Goal: Information Seeking & Learning: Learn about a topic

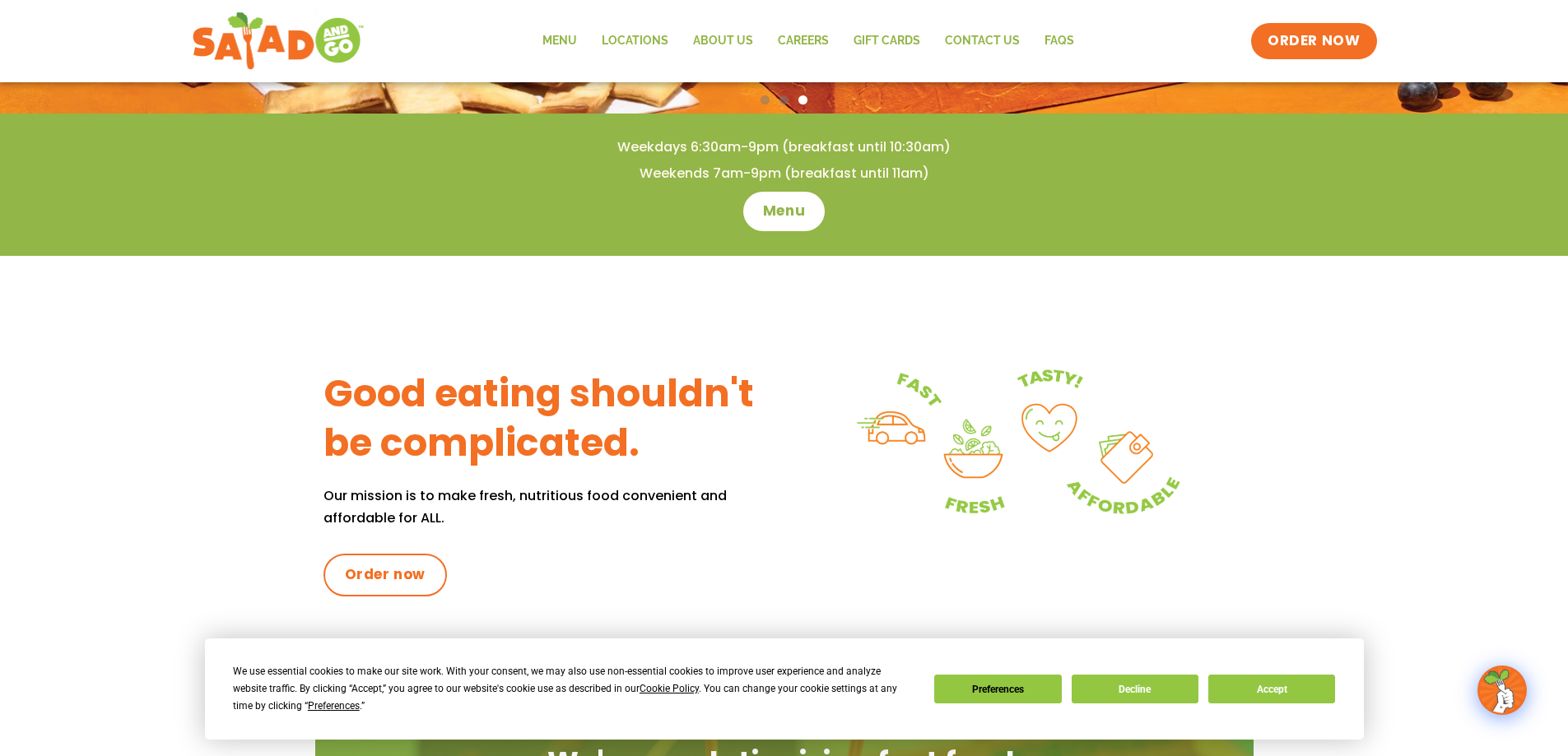
scroll to position [359, 0]
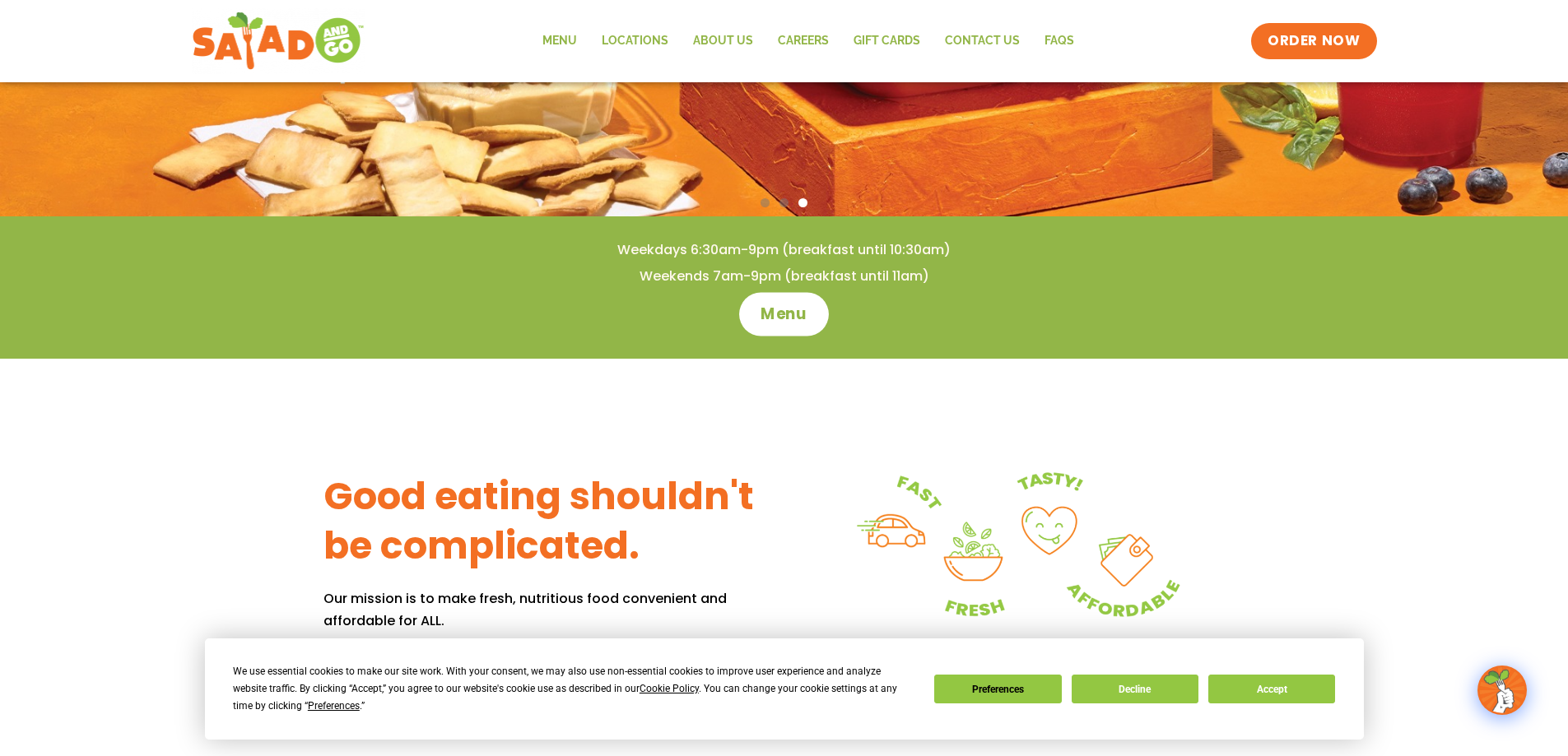
click at [790, 313] on span "Menu" at bounding box center [784, 314] width 47 height 22
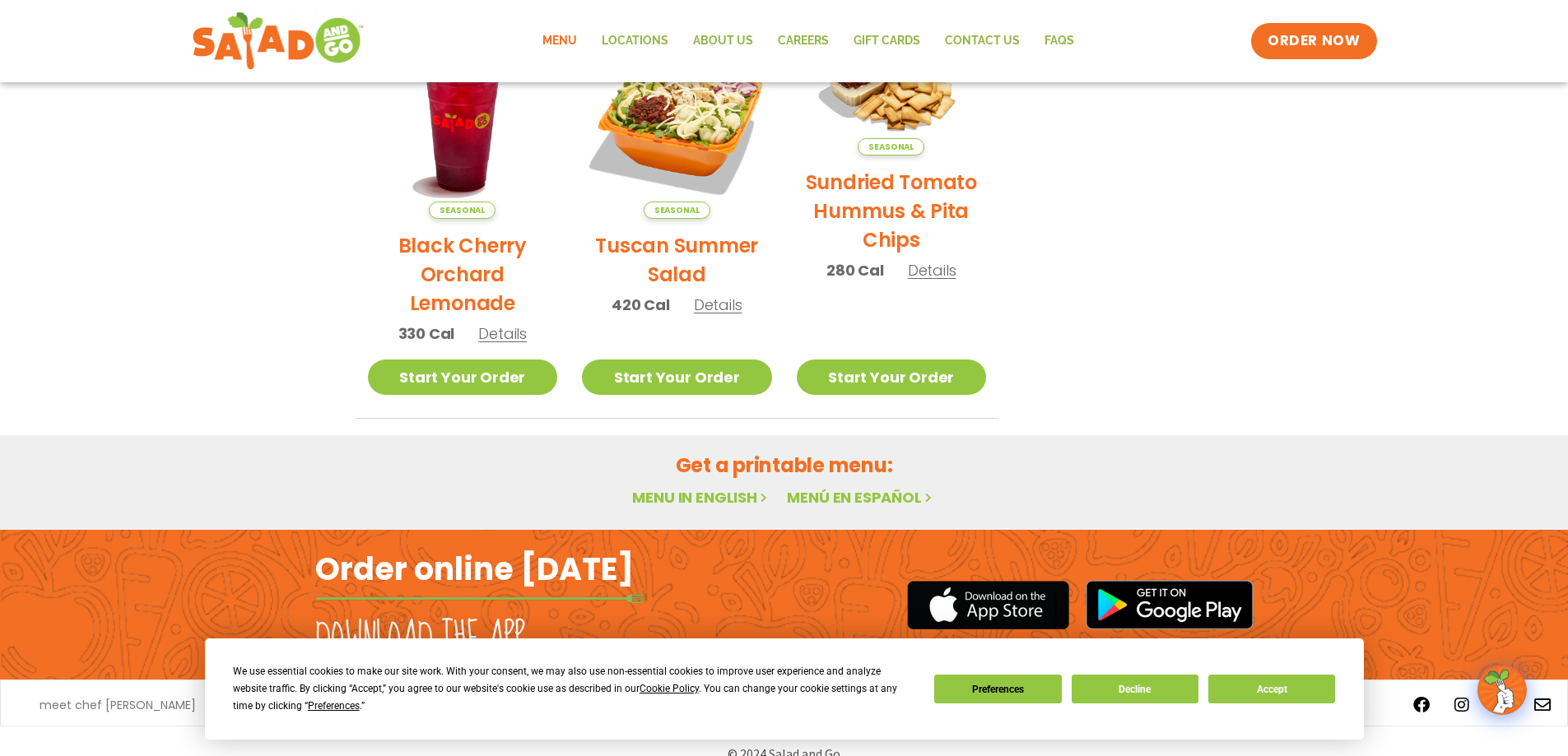
scroll to position [875, 0]
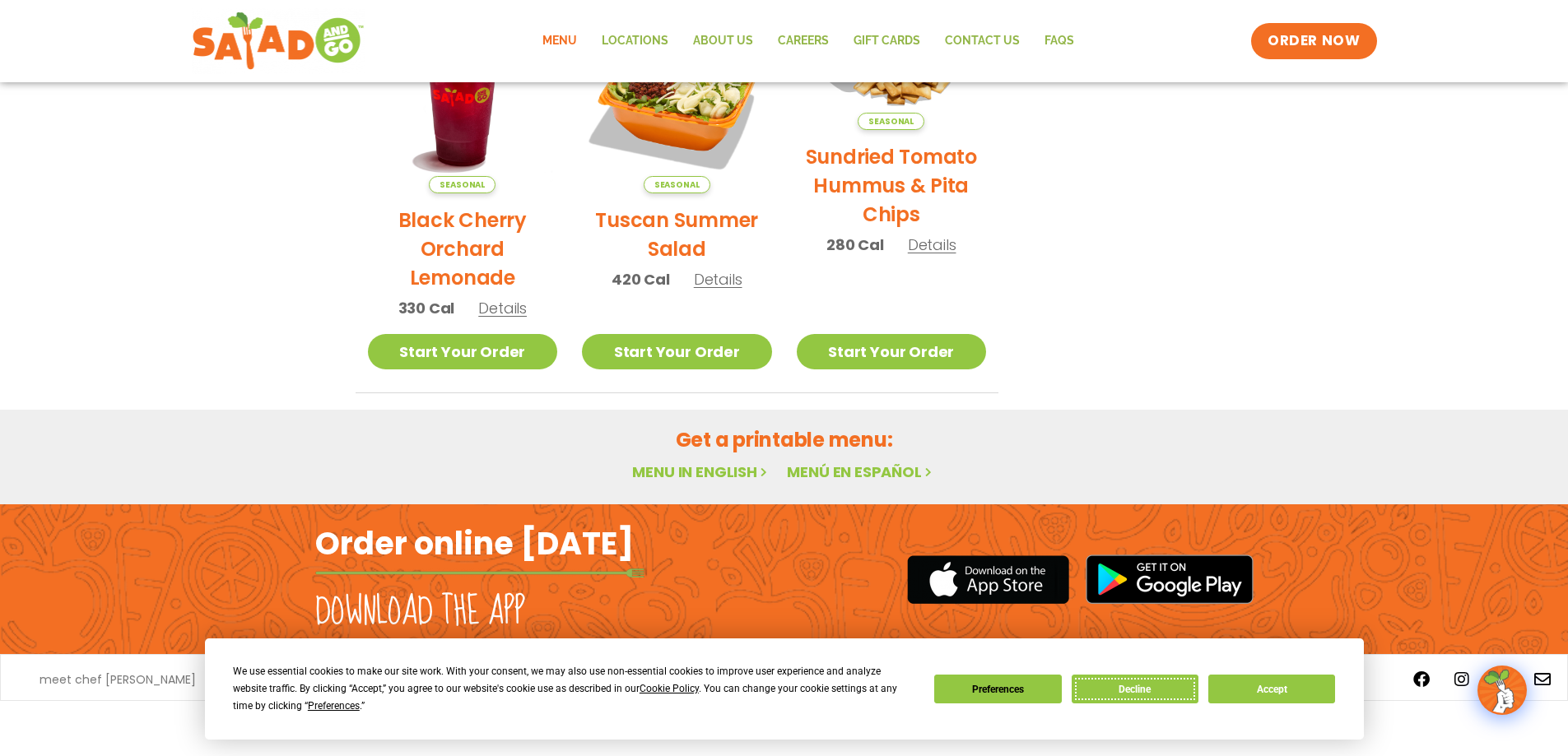
click at [1149, 694] on button "Decline" at bounding box center [1134, 689] width 126 height 29
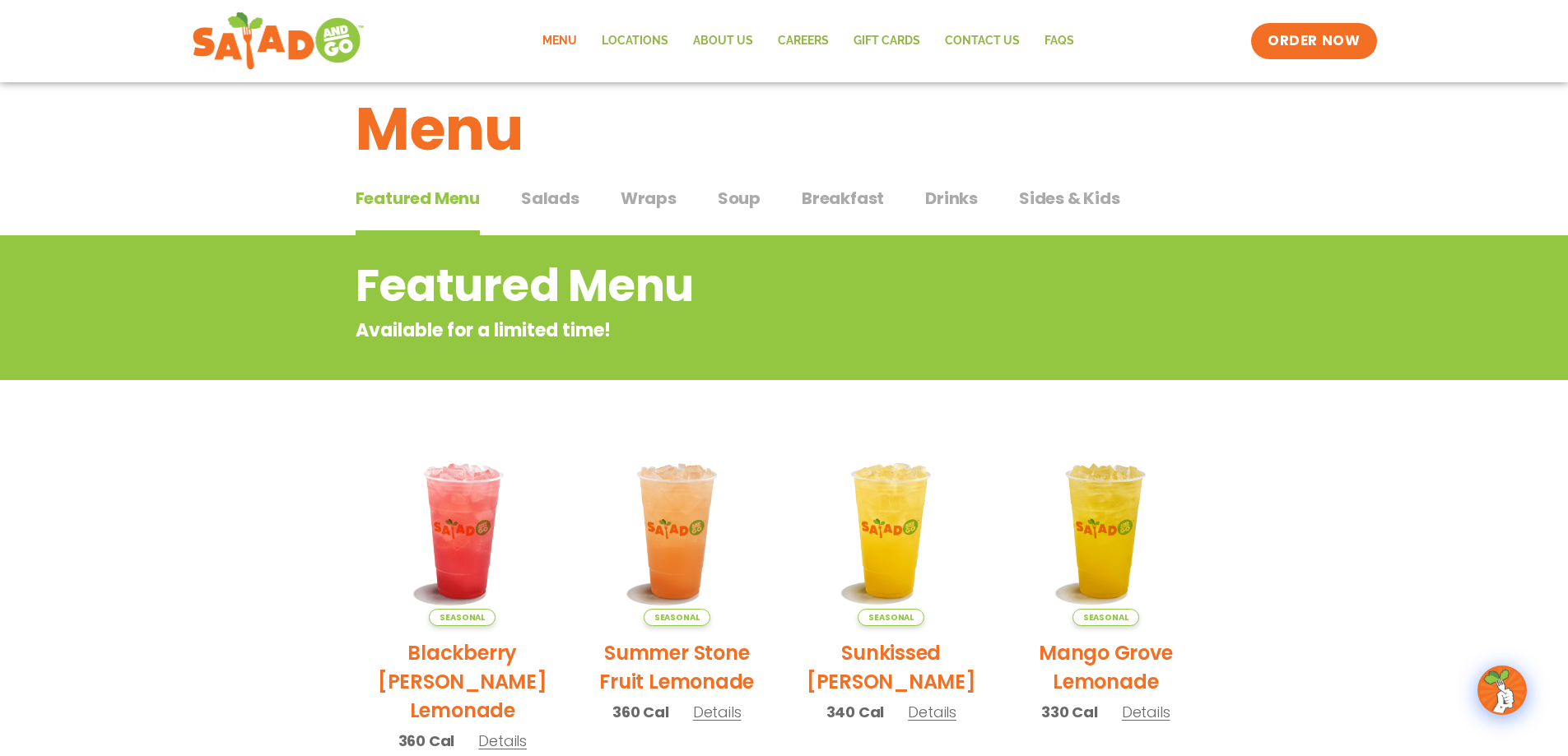
scroll to position [0, 0]
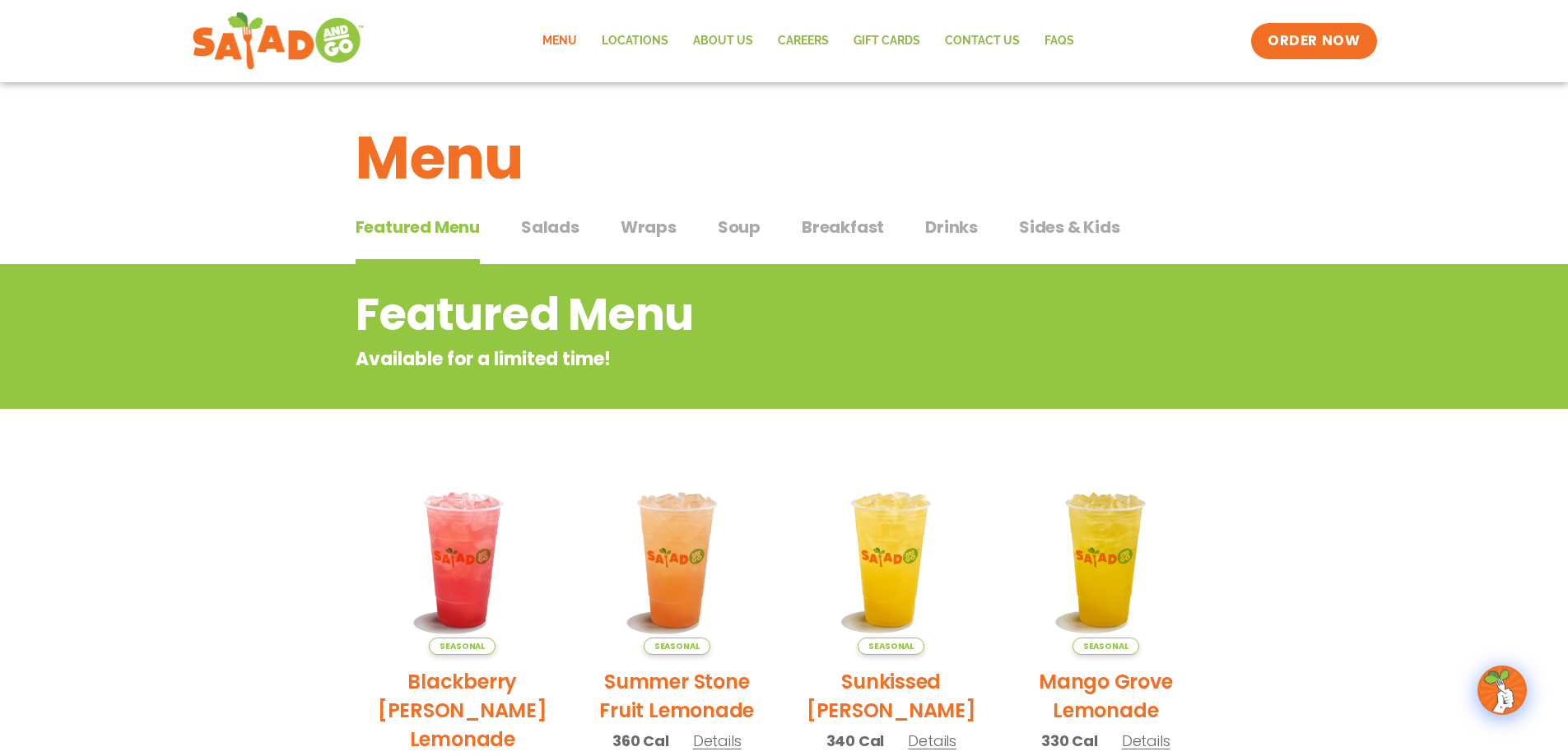
click at [559, 229] on span "Salads" at bounding box center [550, 227] width 59 height 24
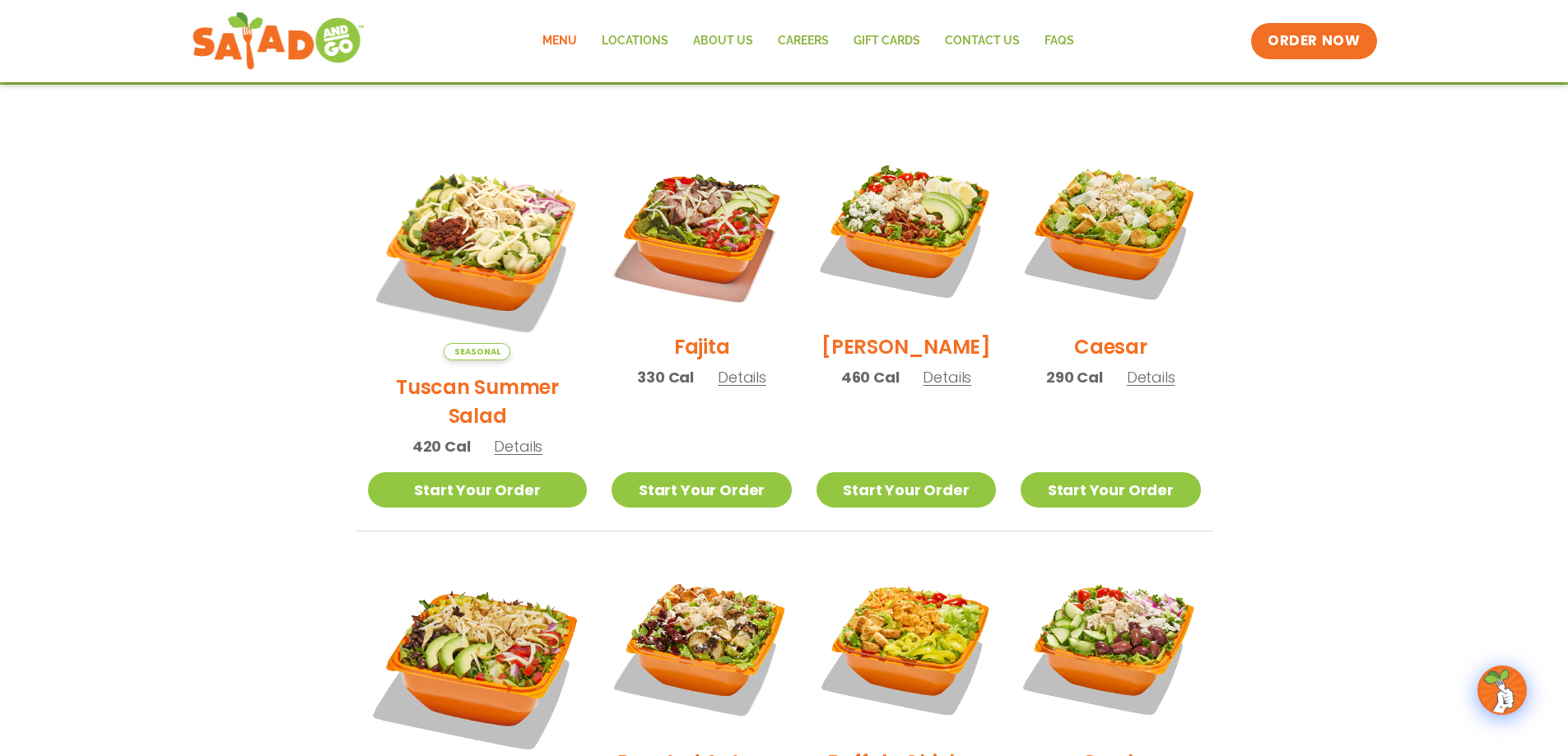
scroll to position [405, 0]
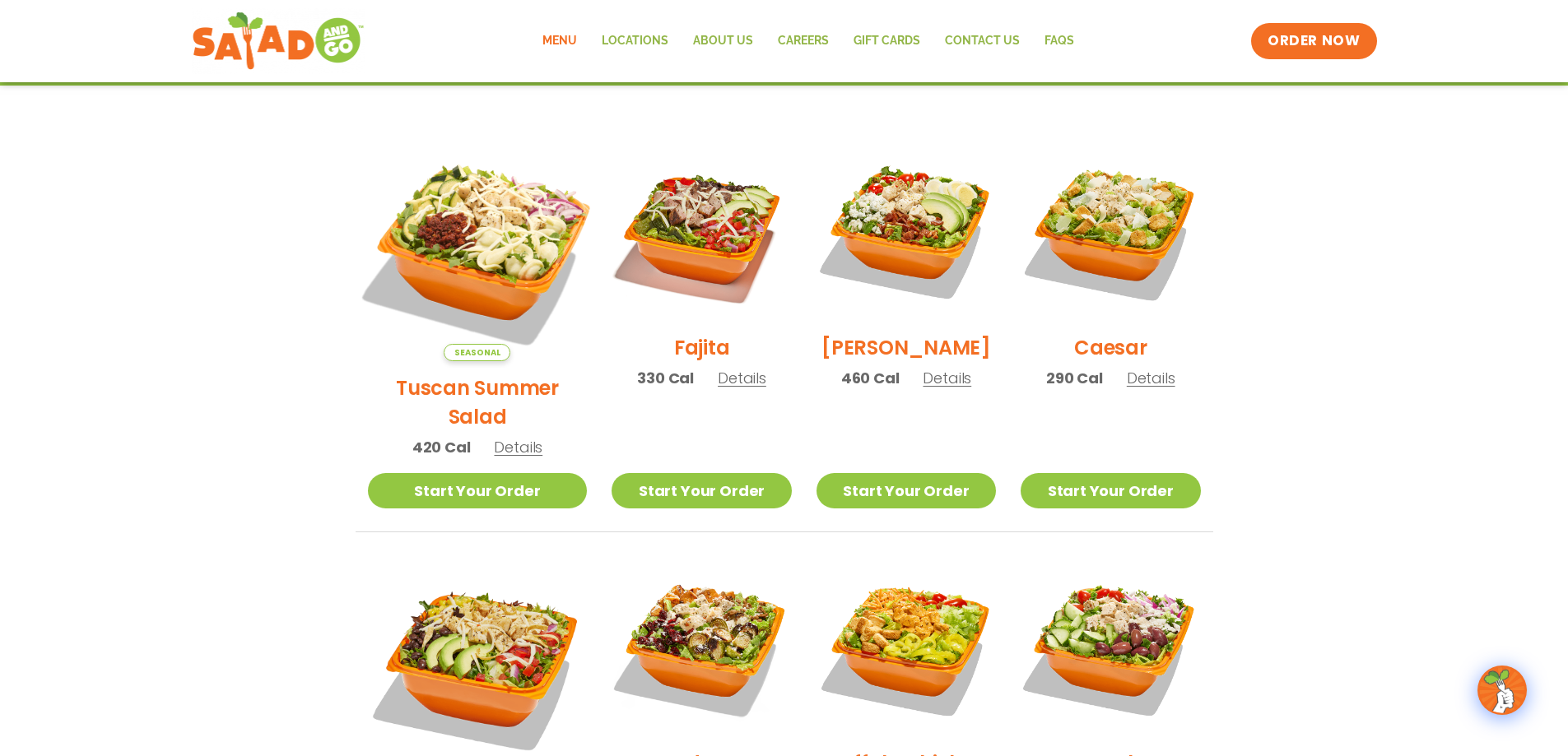
click at [479, 219] on img at bounding box center [476, 251] width 257 height 257
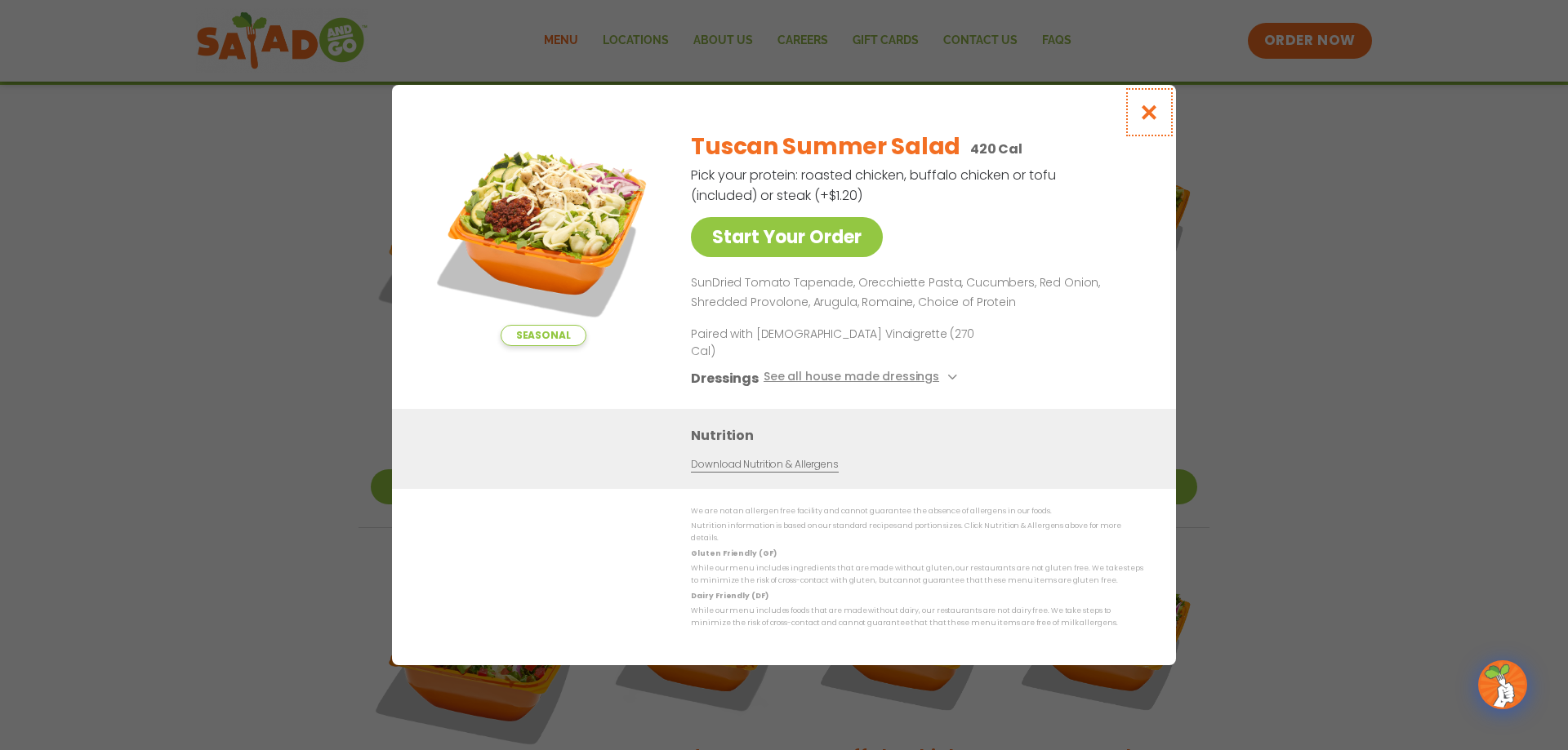
click at [1152, 121] on icon "Close modal" at bounding box center [1149, 112] width 21 height 17
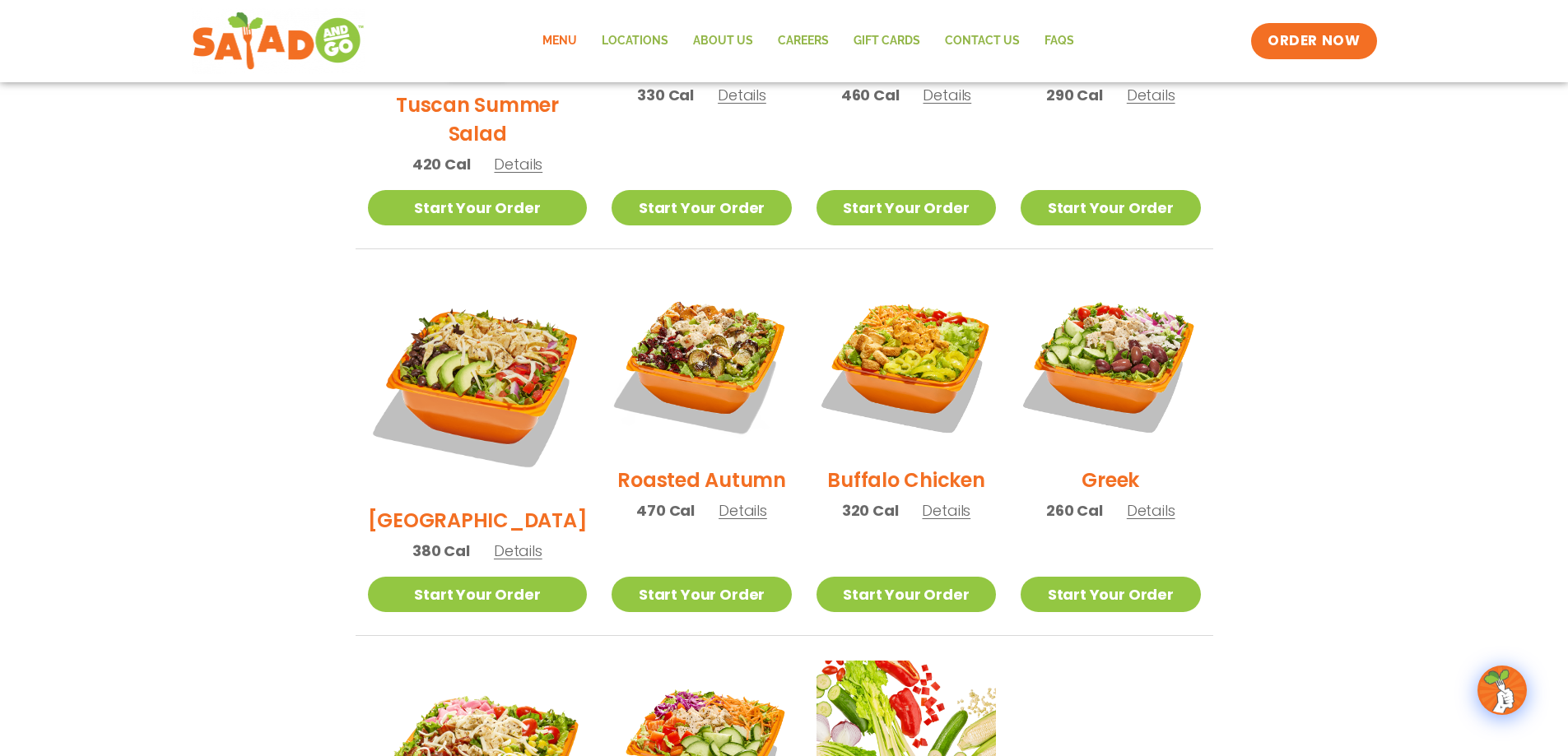
scroll to position [734, 0]
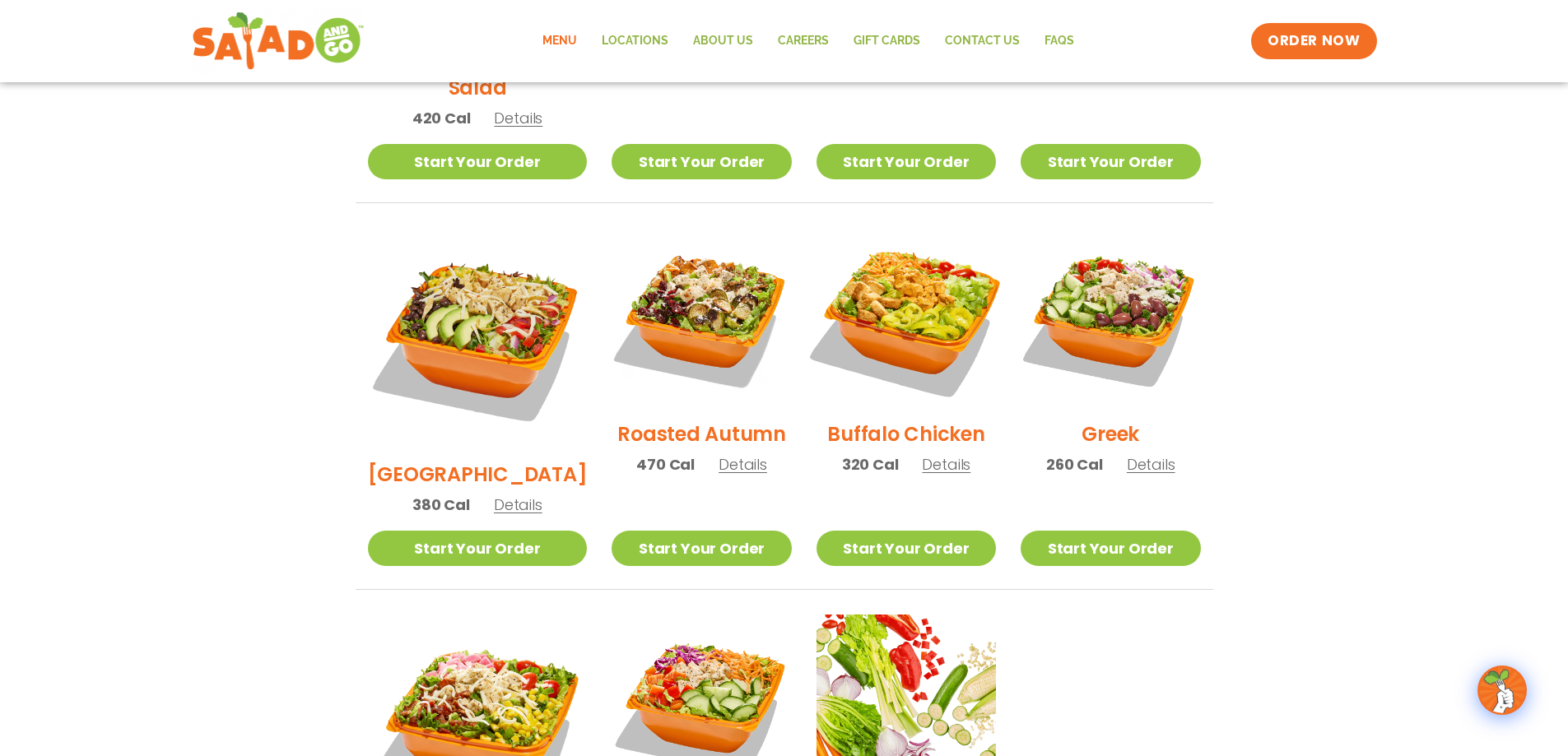
click at [920, 302] on img at bounding box center [905, 317] width 210 height 210
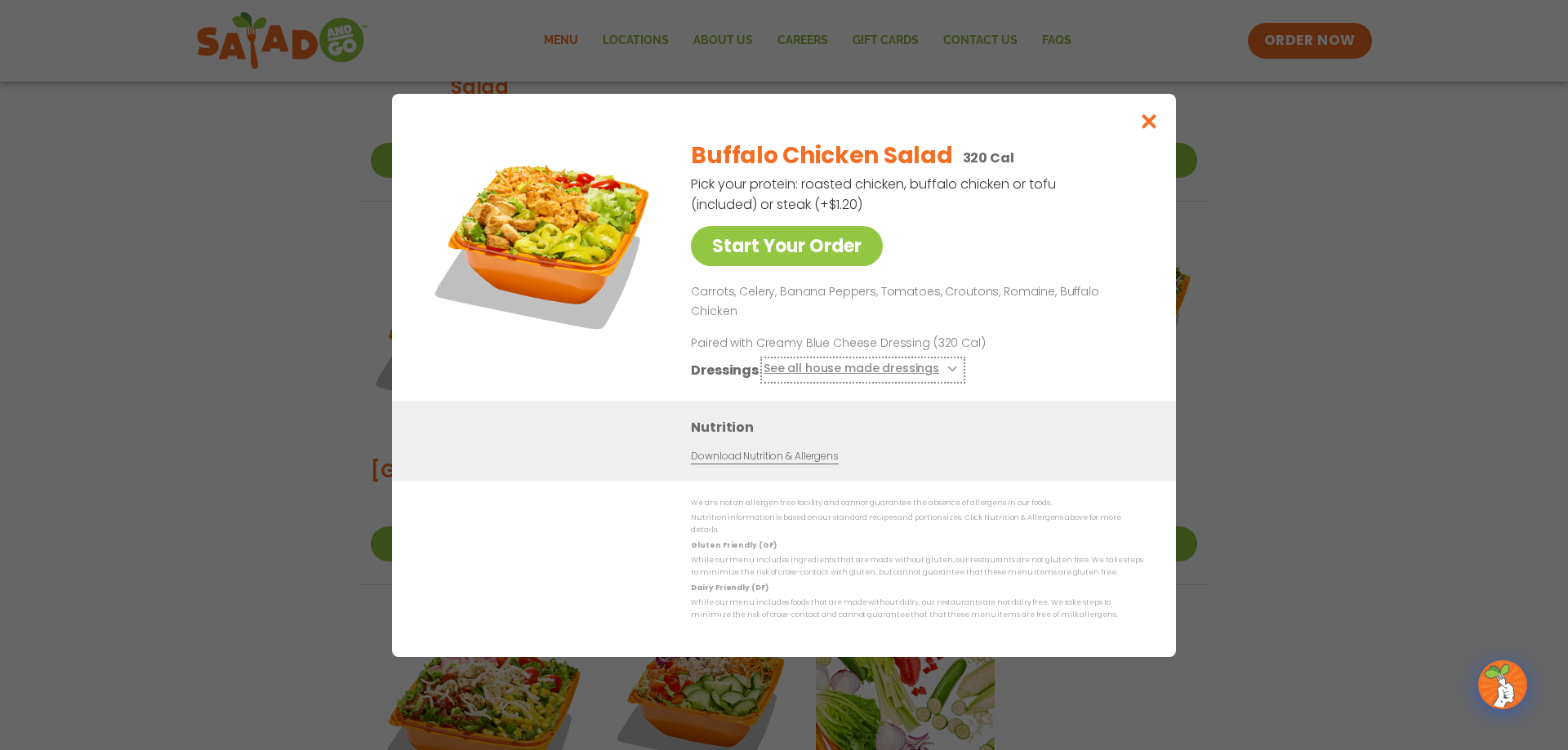
click at [948, 366] on icon at bounding box center [950, 368] width 6 height 6
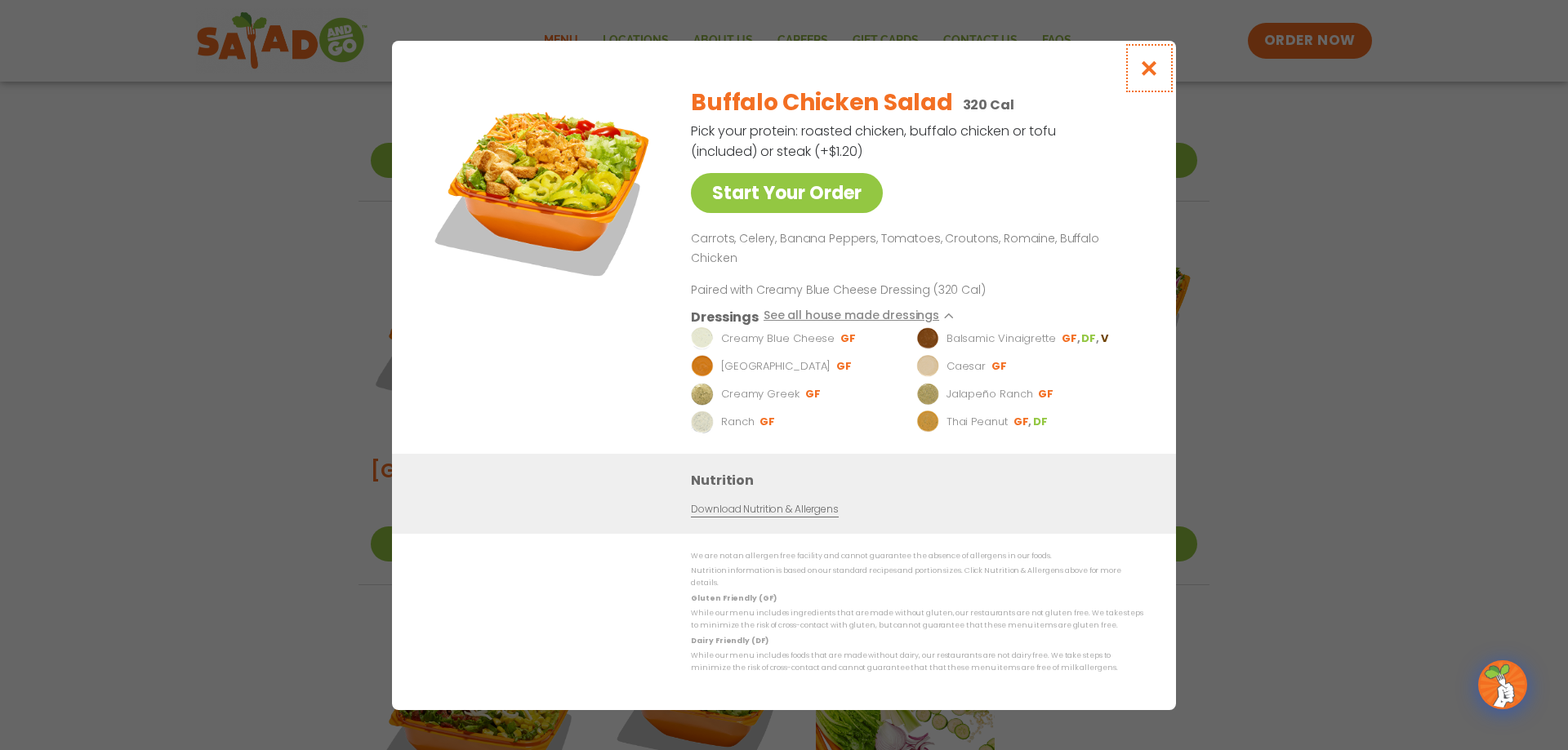
click at [1147, 77] on icon "Close modal" at bounding box center [1149, 68] width 21 height 17
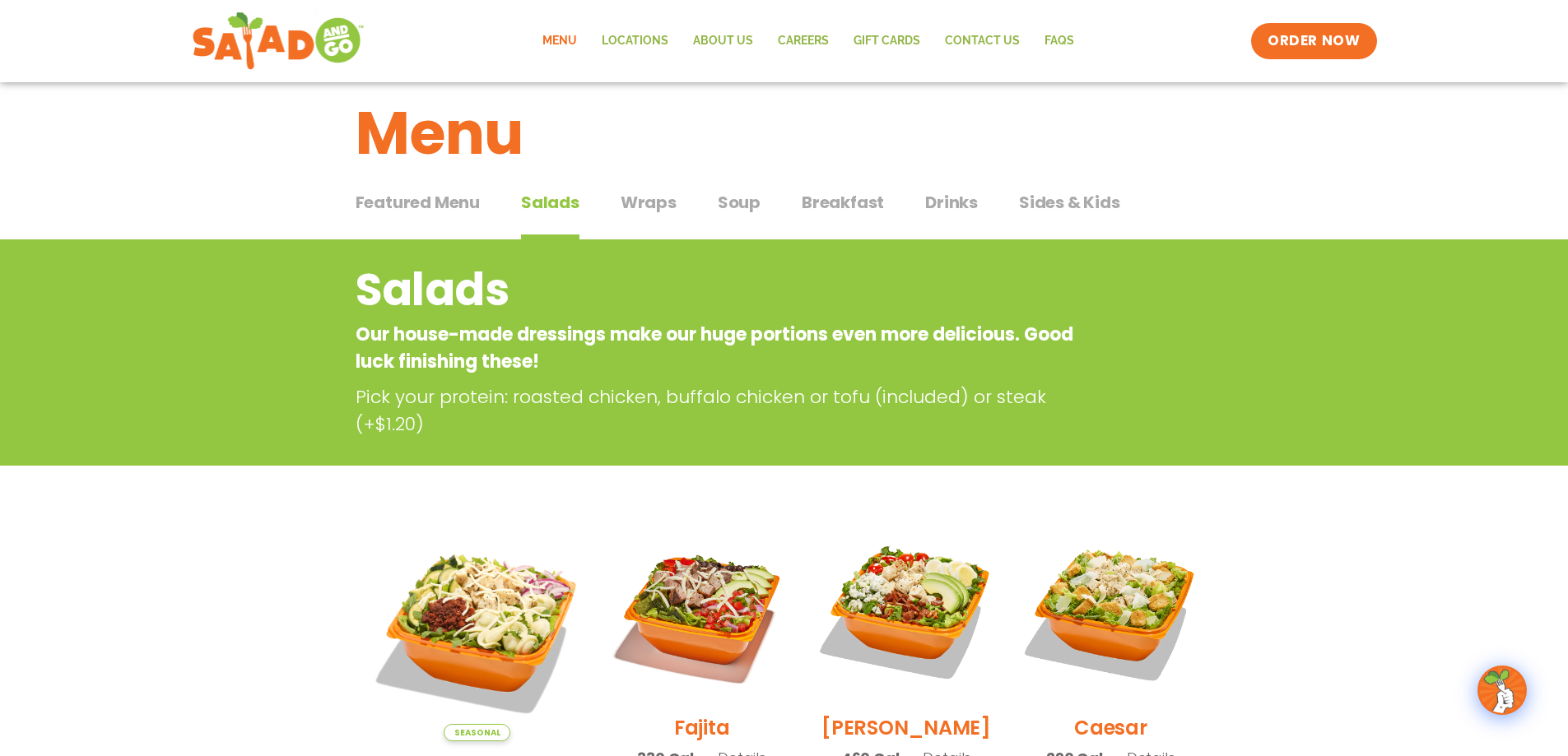
scroll to position [0, 0]
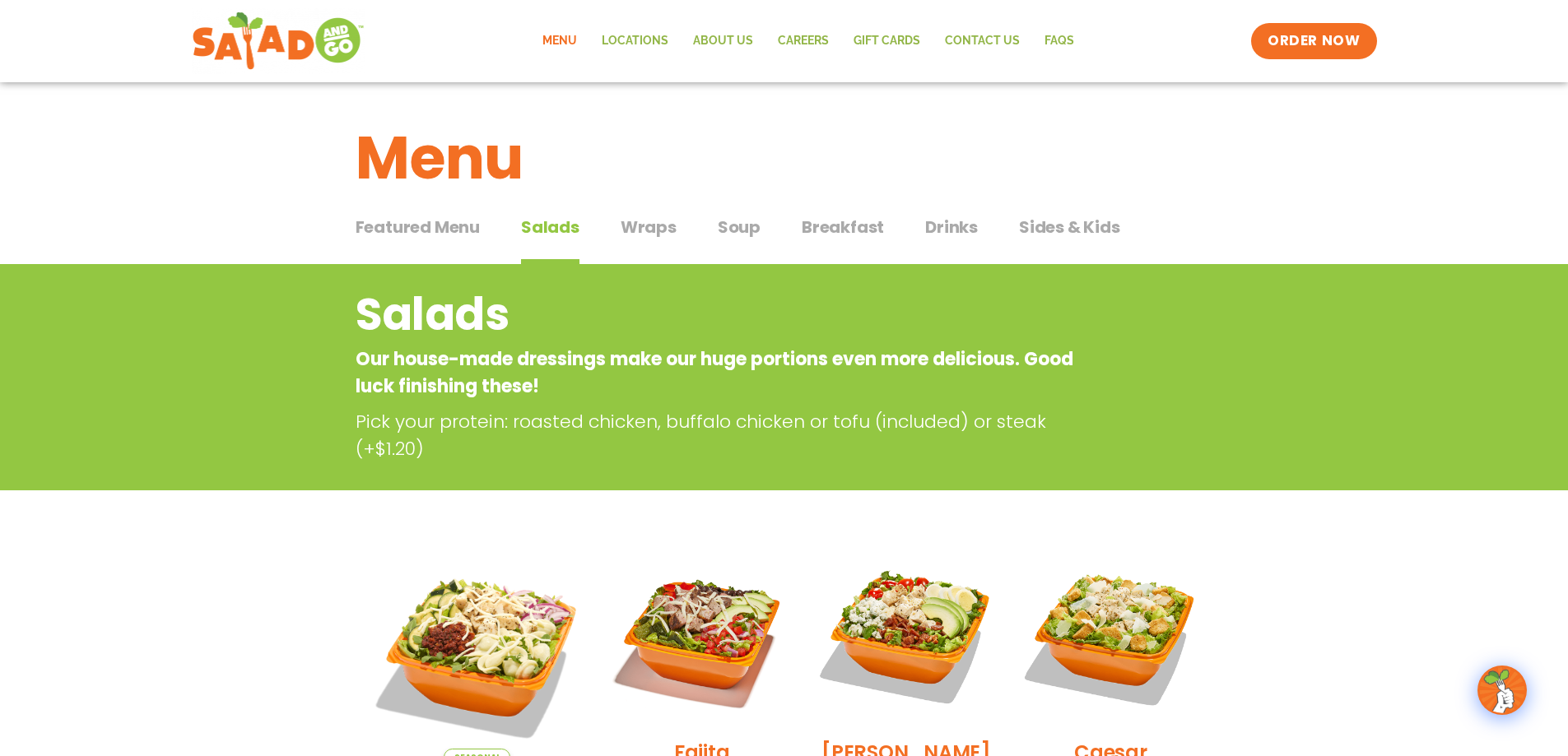
click at [938, 230] on span "Drinks" at bounding box center [951, 227] width 52 height 24
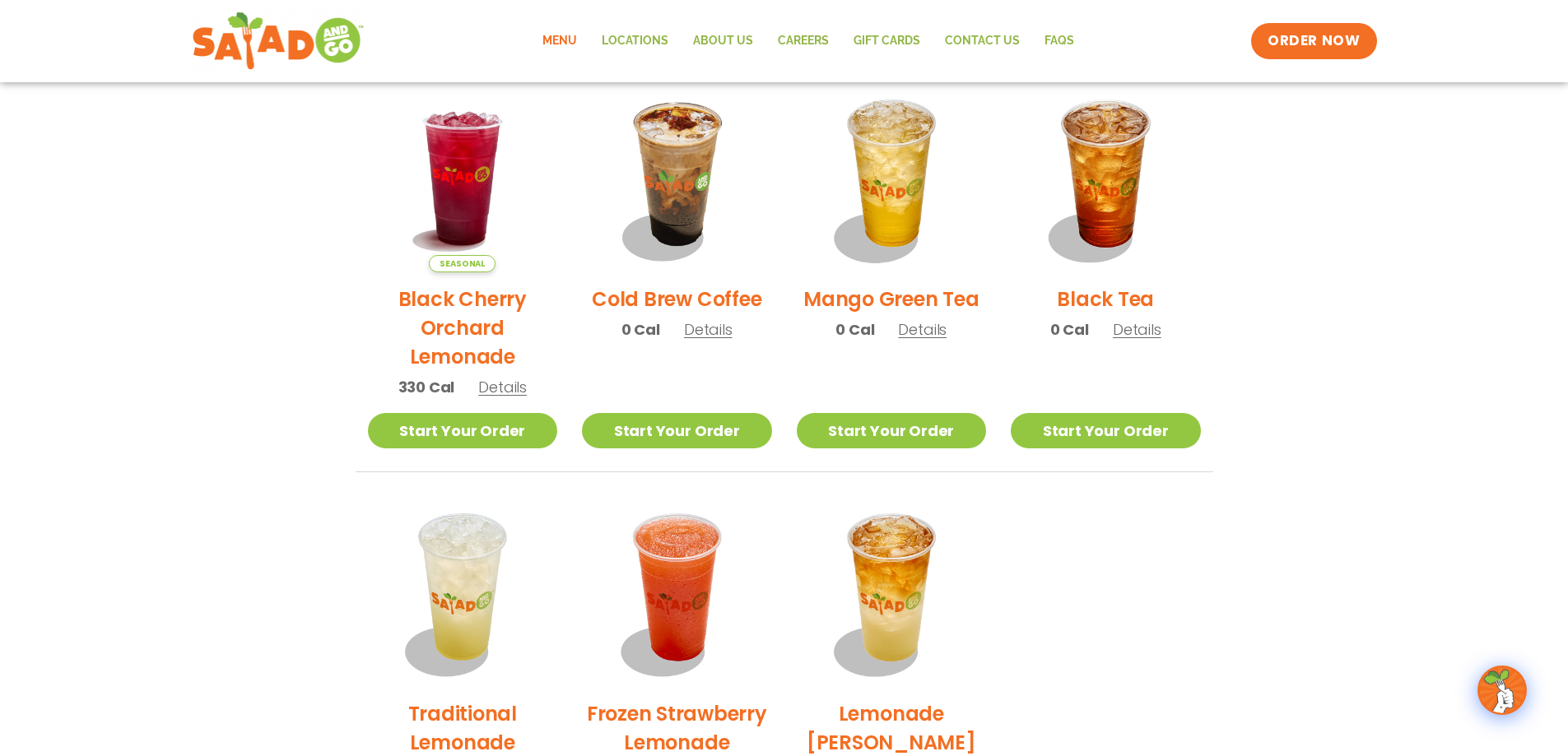
scroll to position [823, 0]
click at [475, 319] on h2 "Black Cherry Orchard Lemonade" at bounding box center [462, 329] width 190 height 87
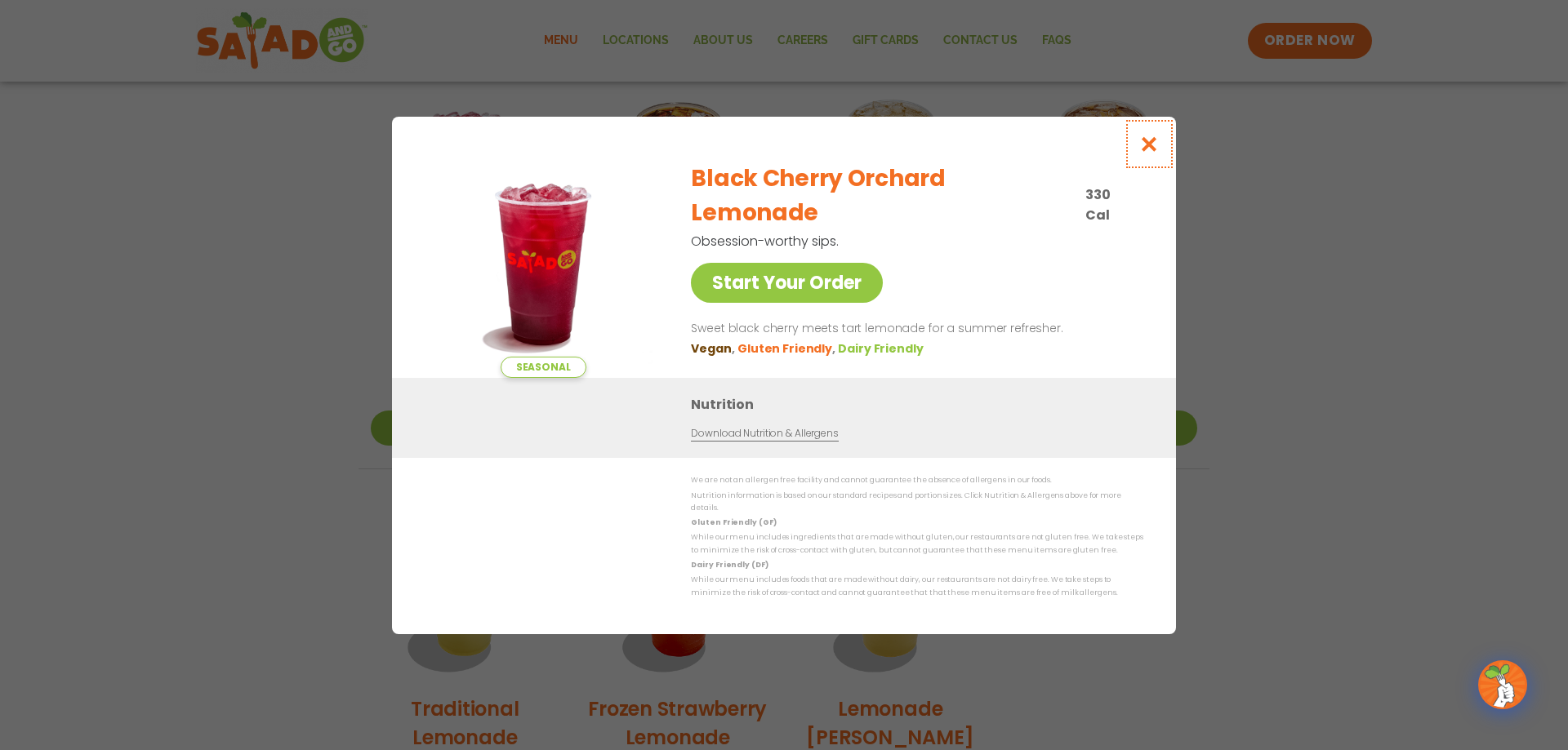
click at [1157, 146] on icon "Close modal" at bounding box center [1149, 143] width 21 height 17
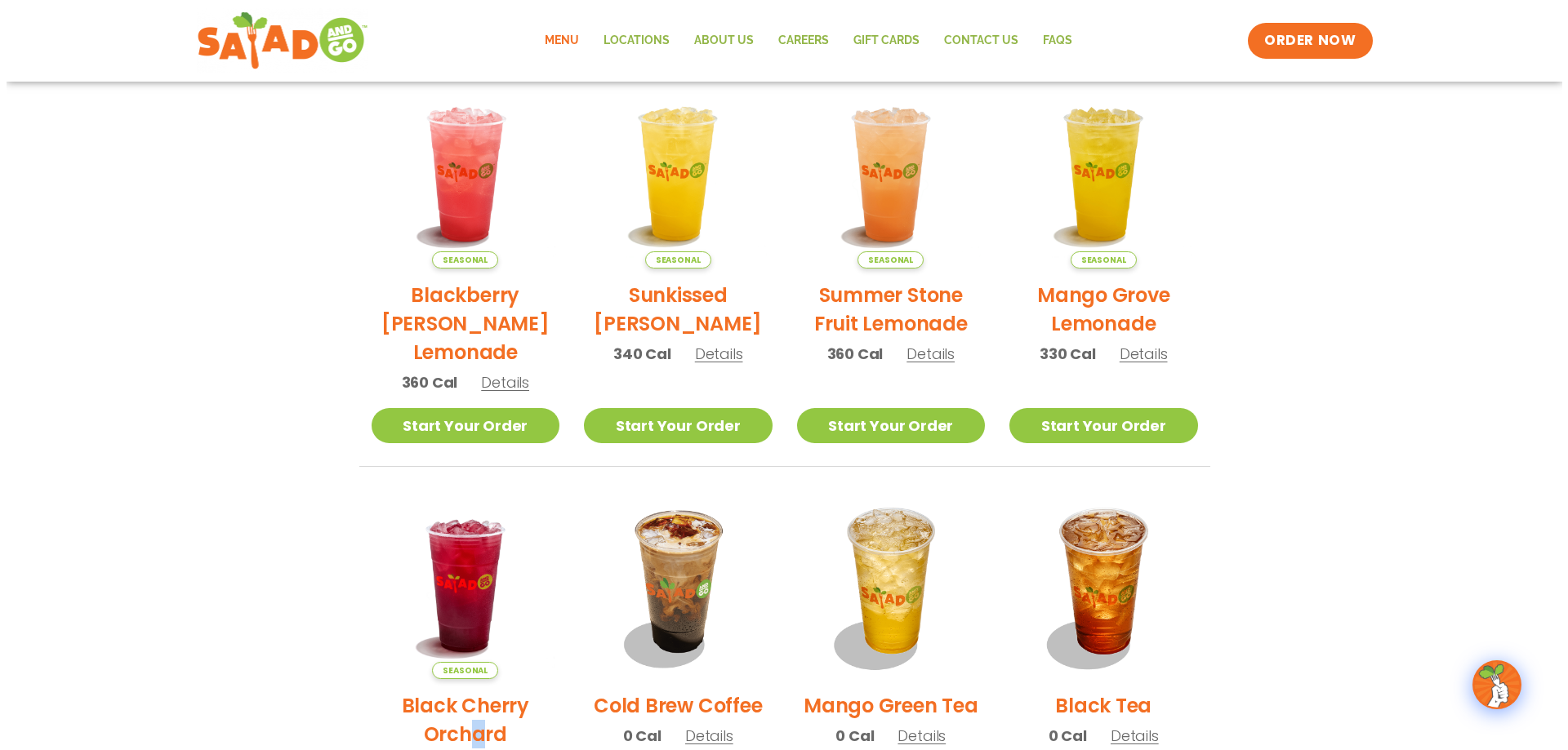
scroll to position [572, 0]
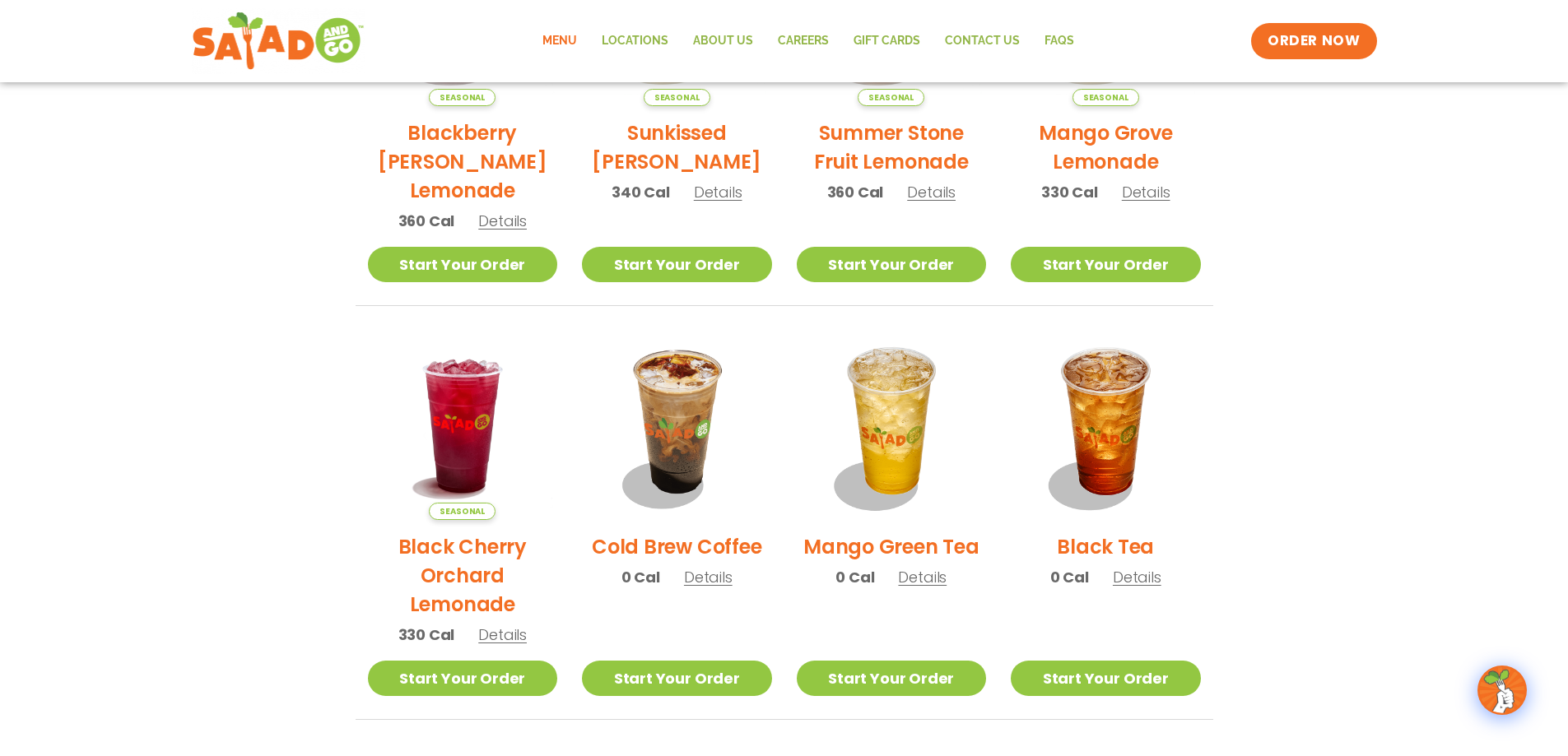
click at [914, 576] on span "Details" at bounding box center [922, 577] width 49 height 21
